Goal: Find contact information: Find contact information

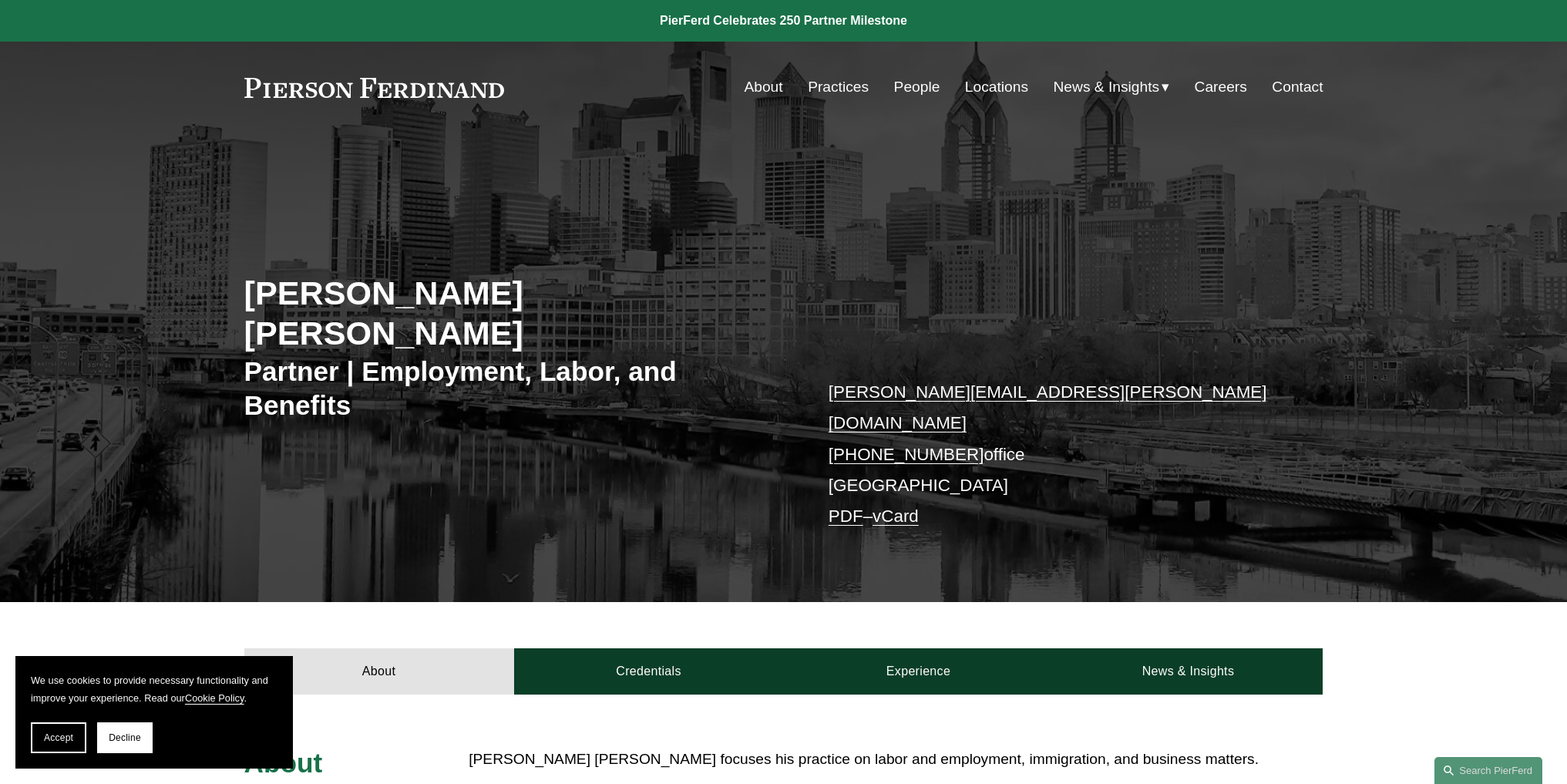
click at [966, 84] on link "Locations" at bounding box center [997, 87] width 63 height 29
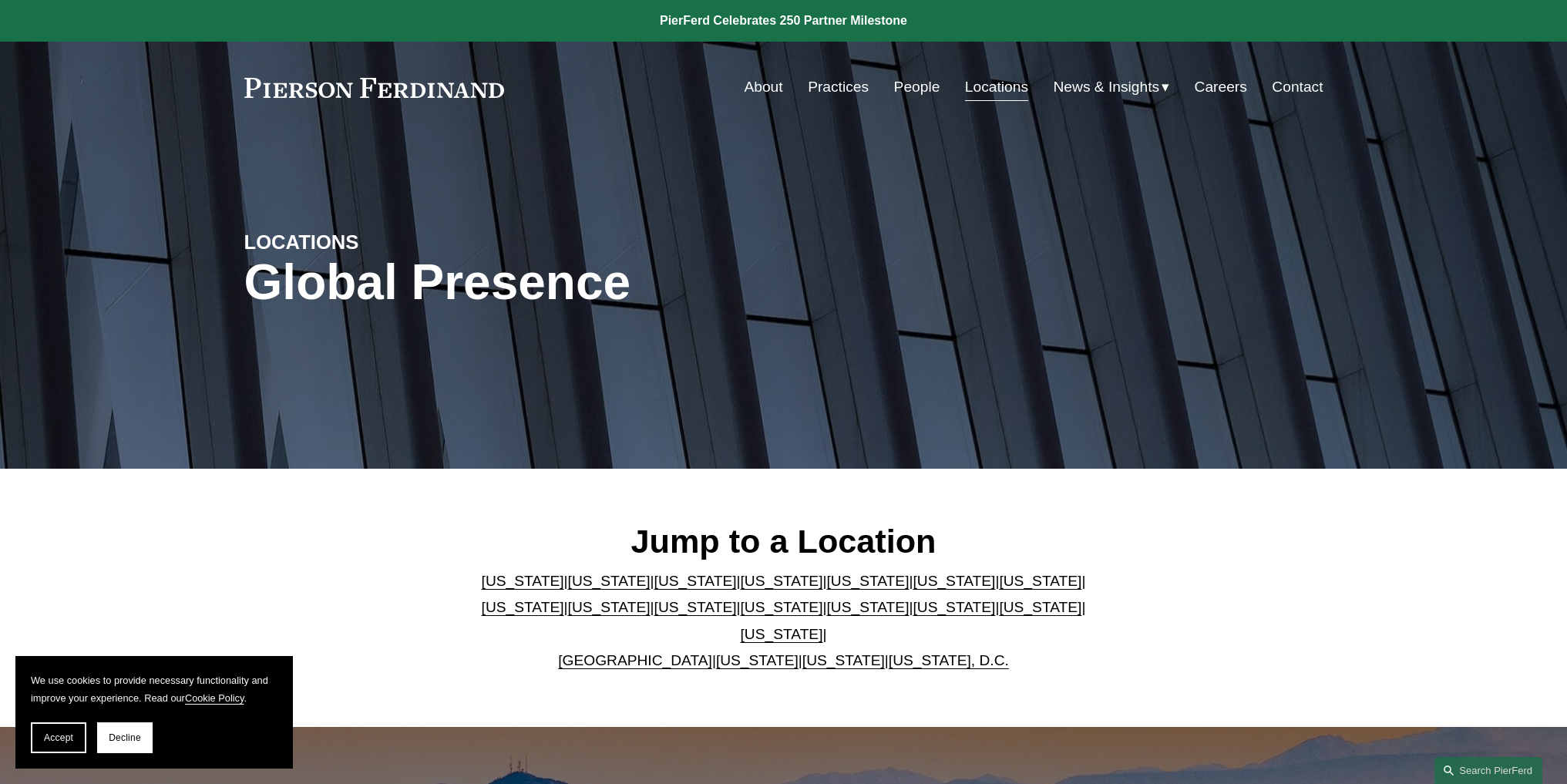
click at [741, 615] on link "[US_STATE]" at bounding box center [782, 606] width 82 height 16
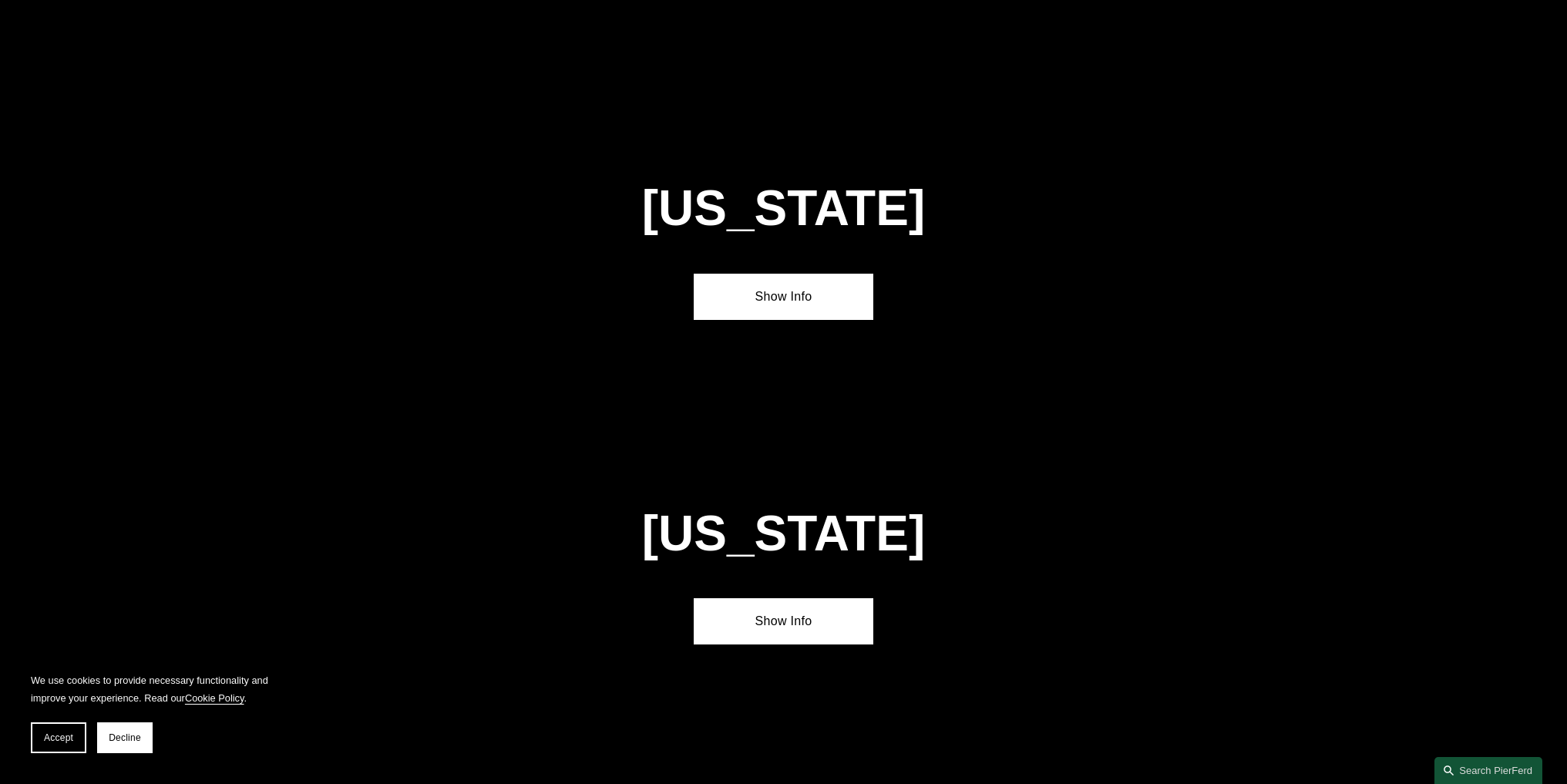
scroll to position [3974, 0]
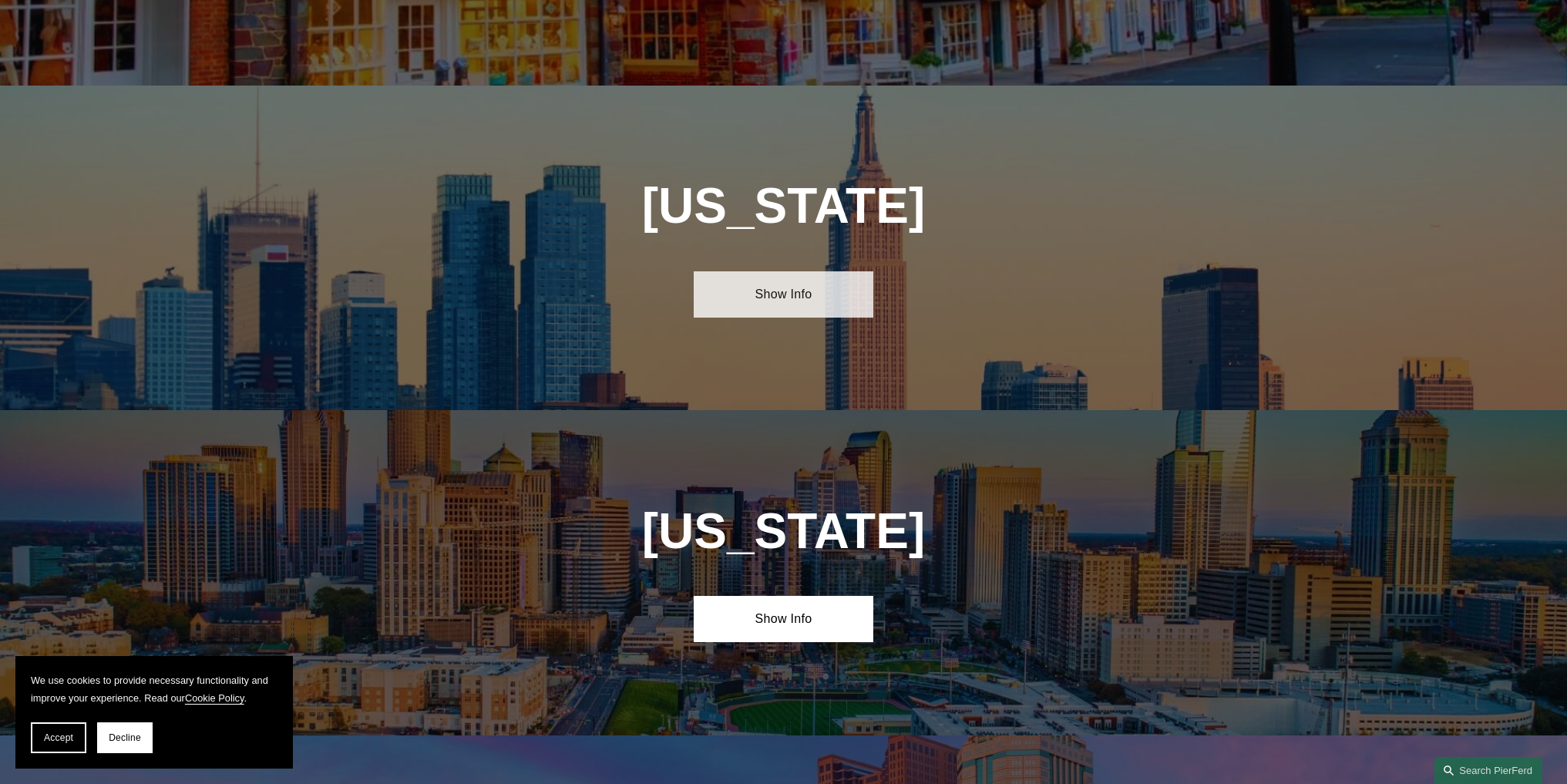
click at [786, 272] on link "Show Info" at bounding box center [783, 294] width 179 height 47
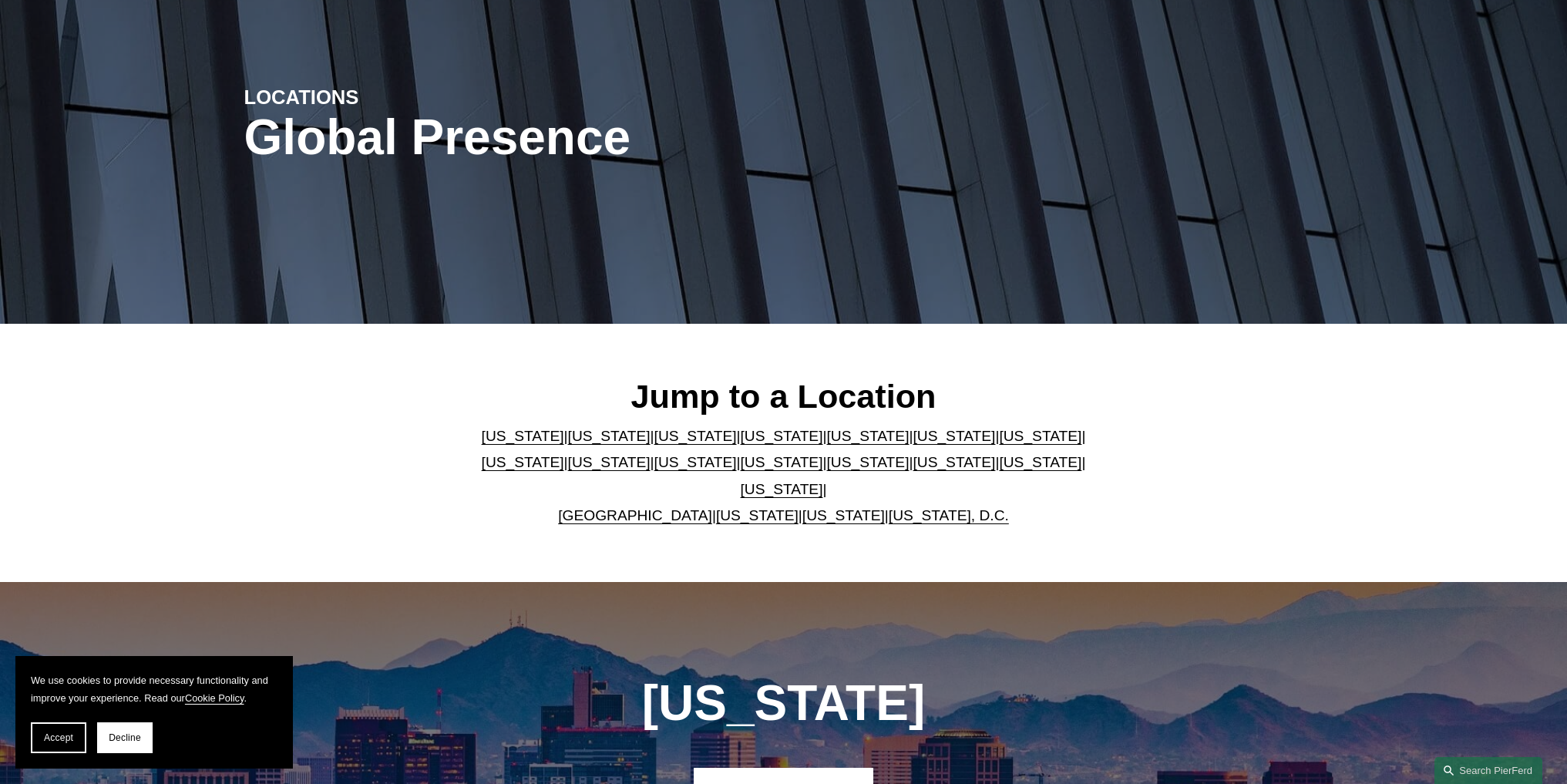
scroll to position [122, 0]
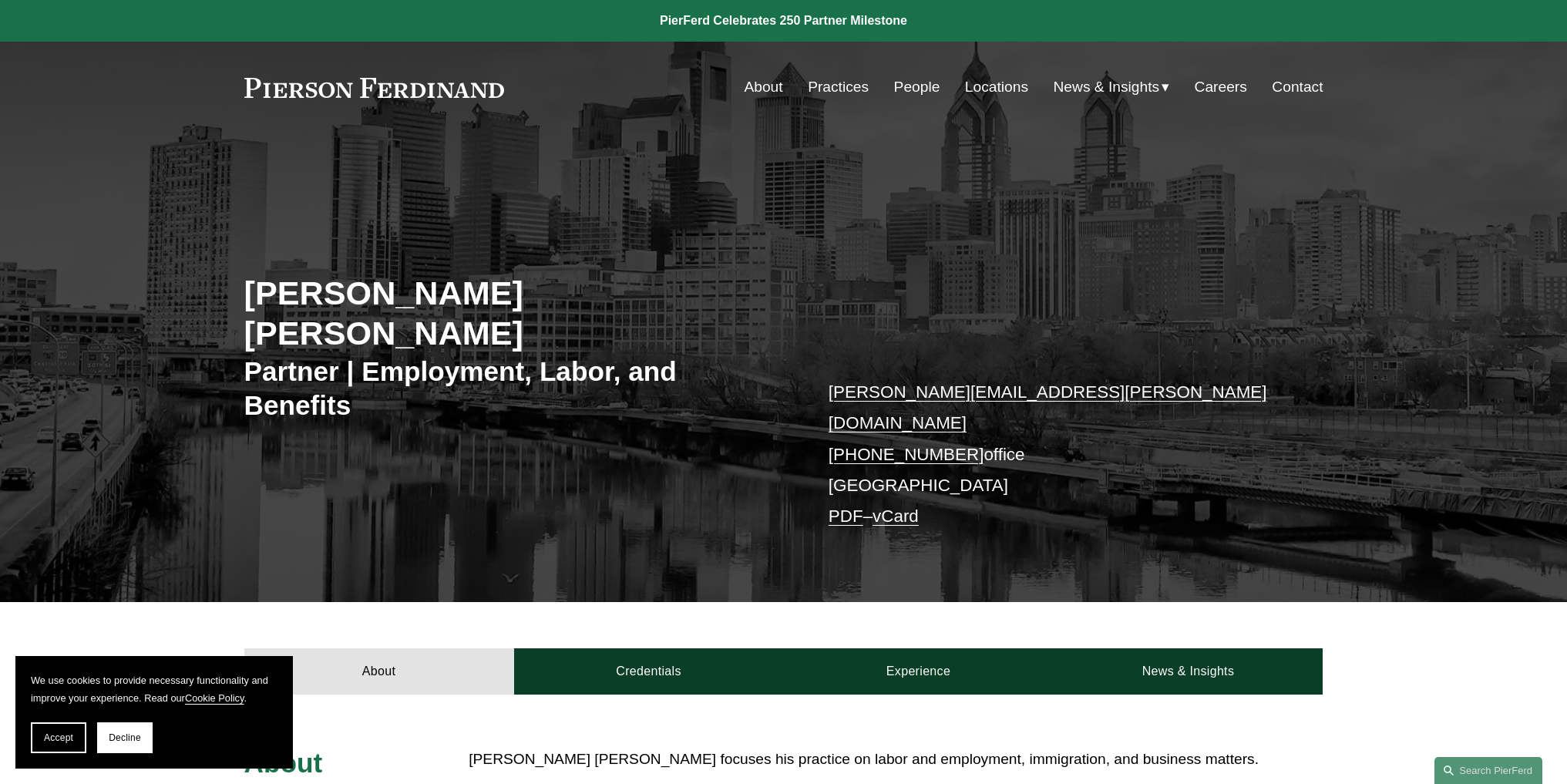
click at [119, 738] on span "Decline" at bounding box center [125, 737] width 32 height 11
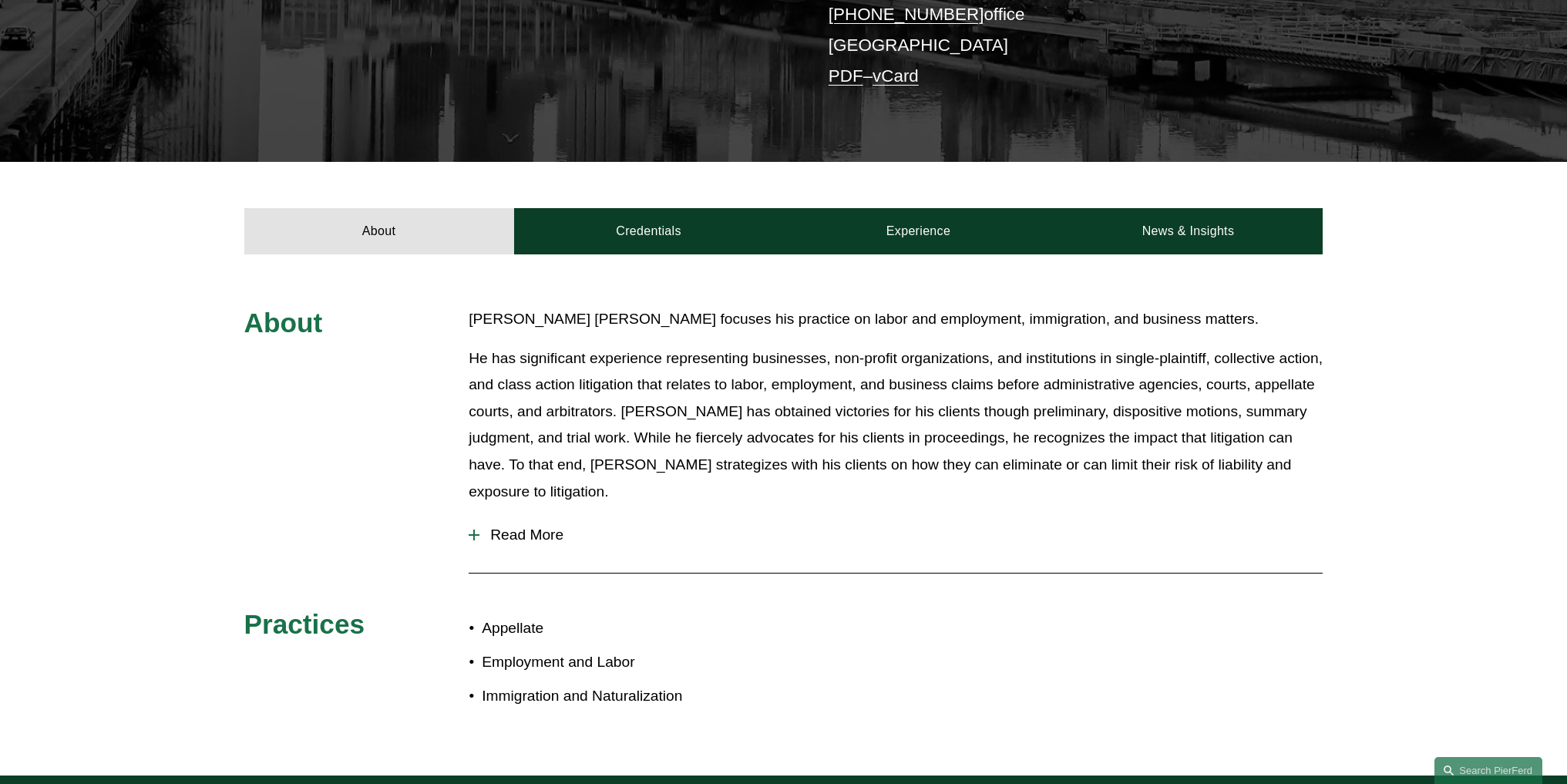
scroll to position [446, 0]
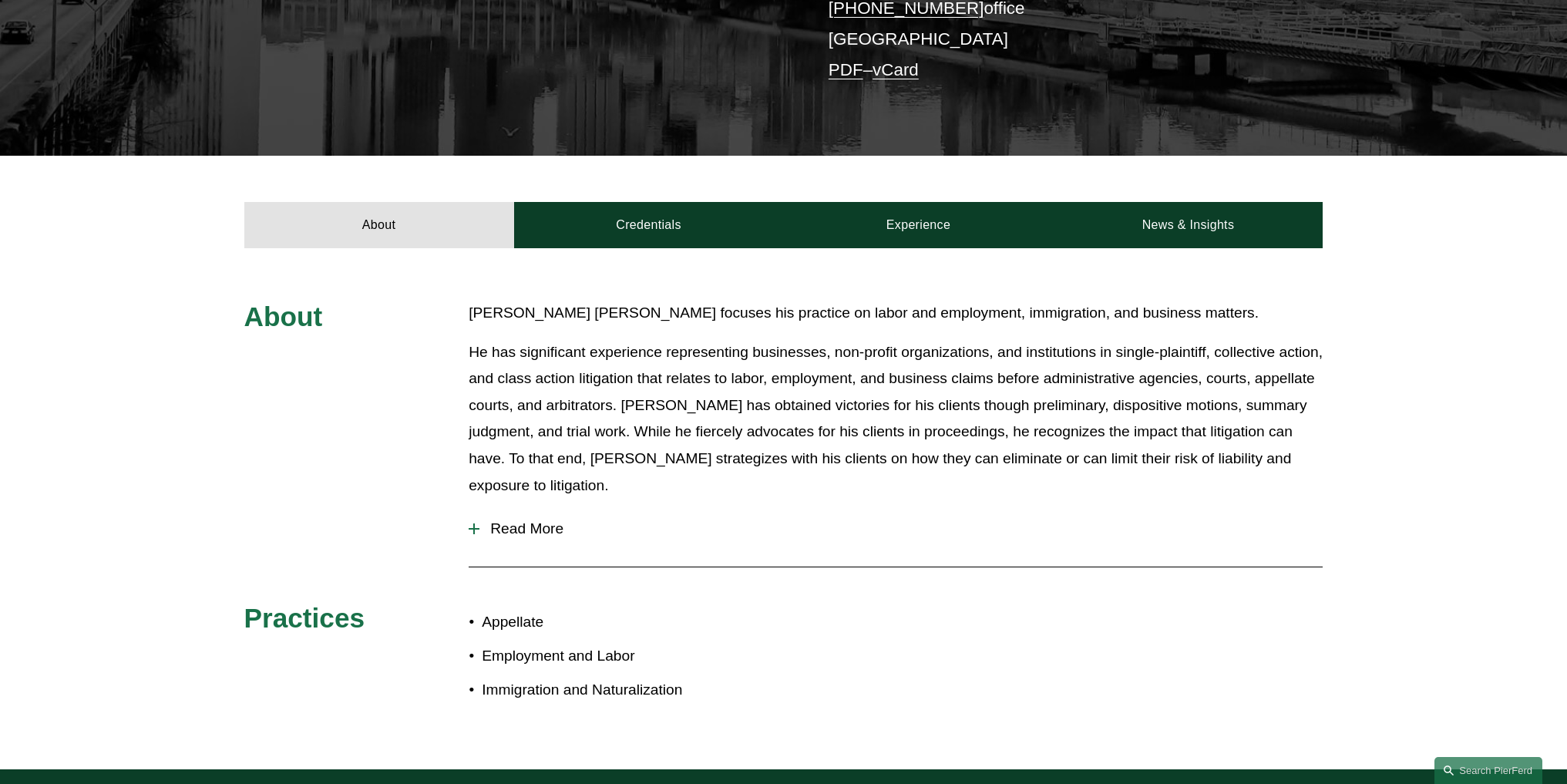
click at [473, 523] on div at bounding box center [474, 529] width 2 height 11
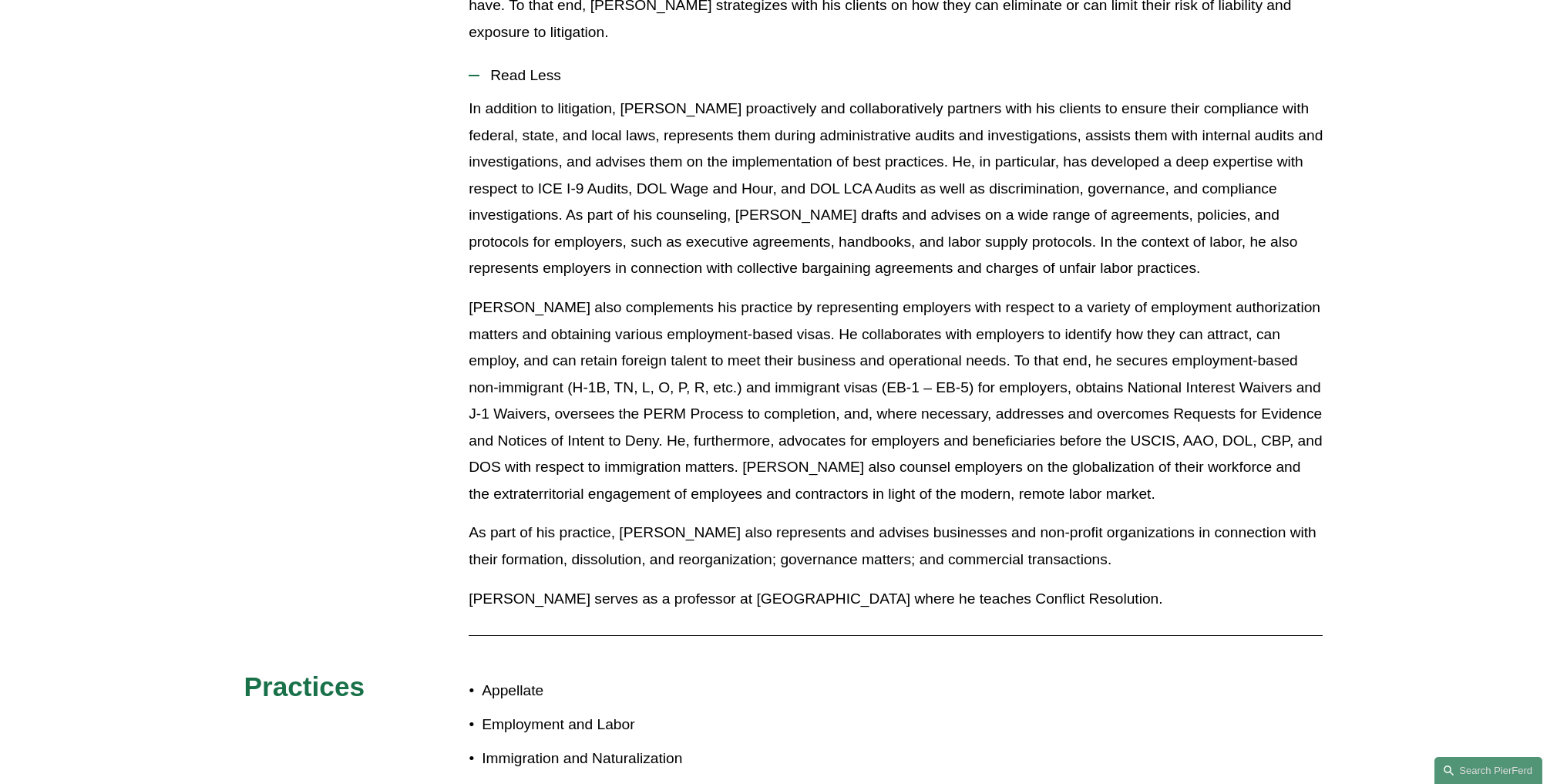
scroll to position [906, 0]
